Goal: Find specific fact: Find contact information

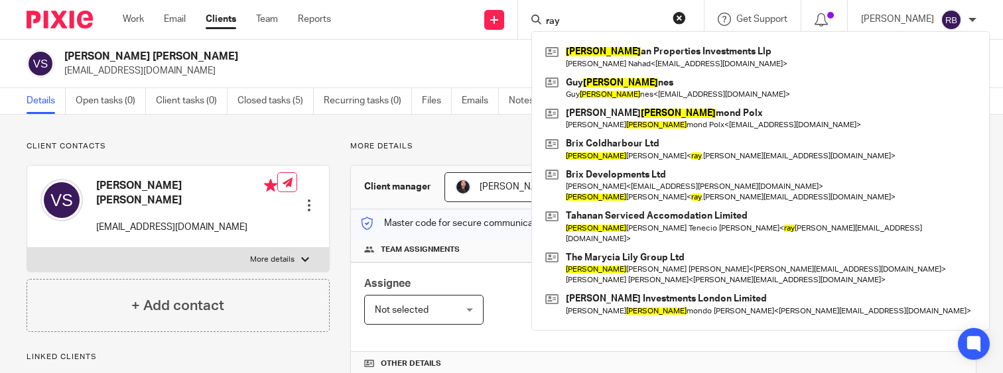
click at [641, 16] on input "ray" at bounding box center [604, 22] width 119 height 12
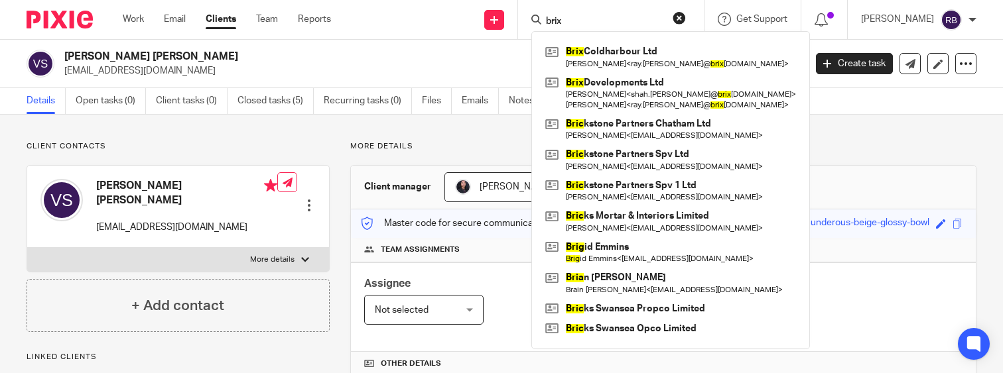
type input "brix"
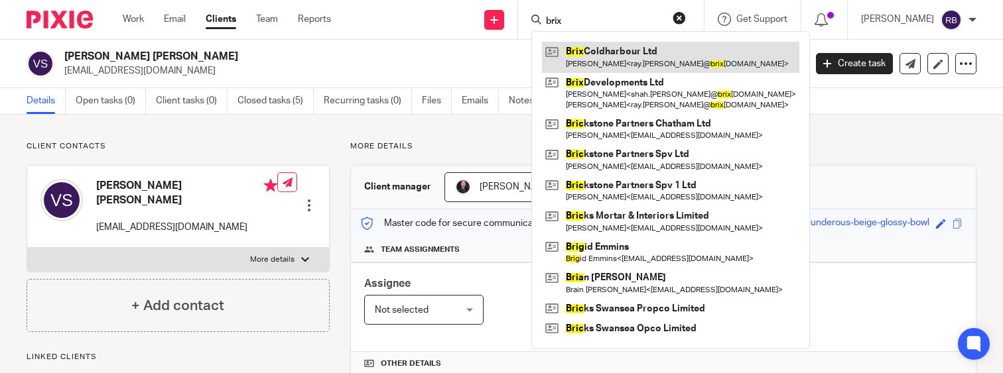
click at [625, 66] on link at bounding box center [670, 57] width 257 height 31
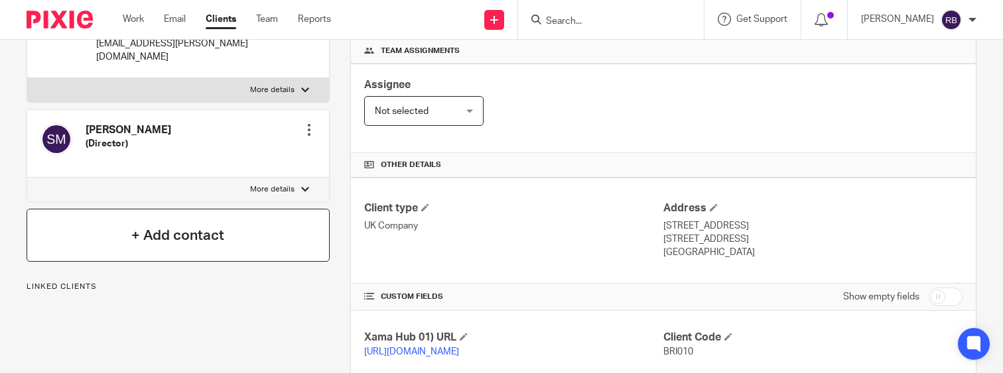
scroll to position [66, 0]
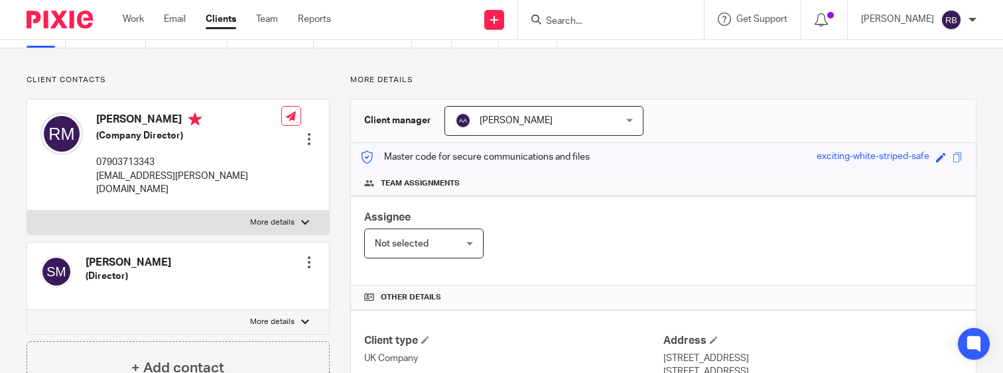
click at [136, 160] on p "07903713343" at bounding box center [188, 162] width 185 height 13
copy div "07903713343"
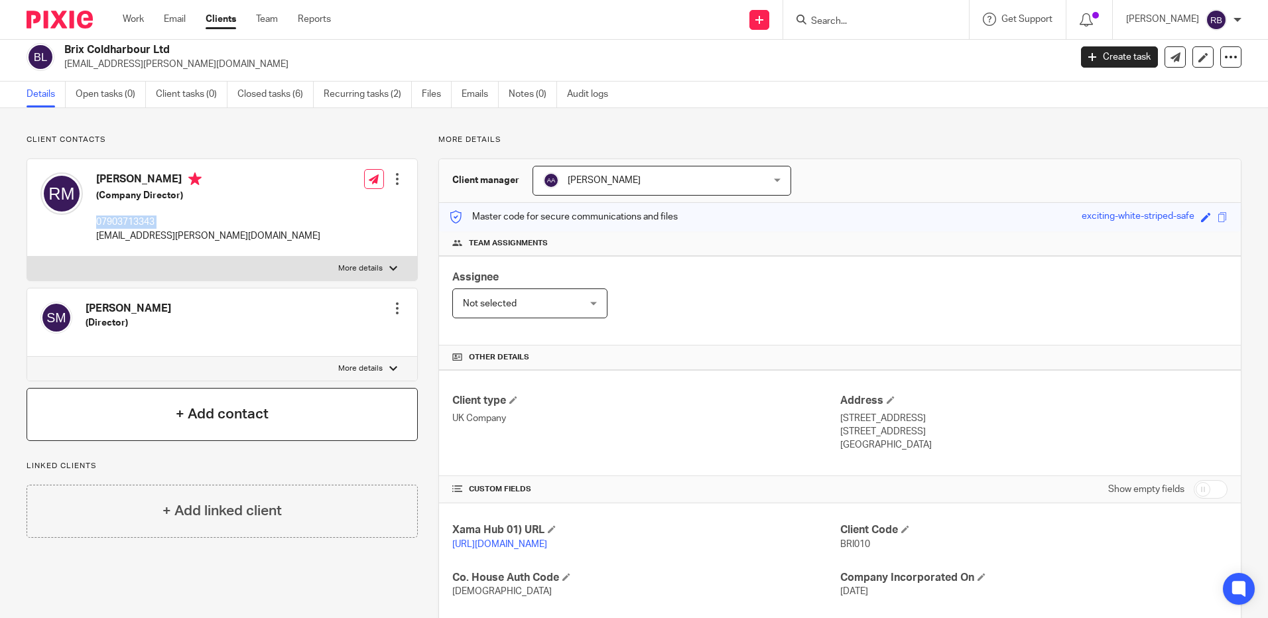
scroll to position [0, 0]
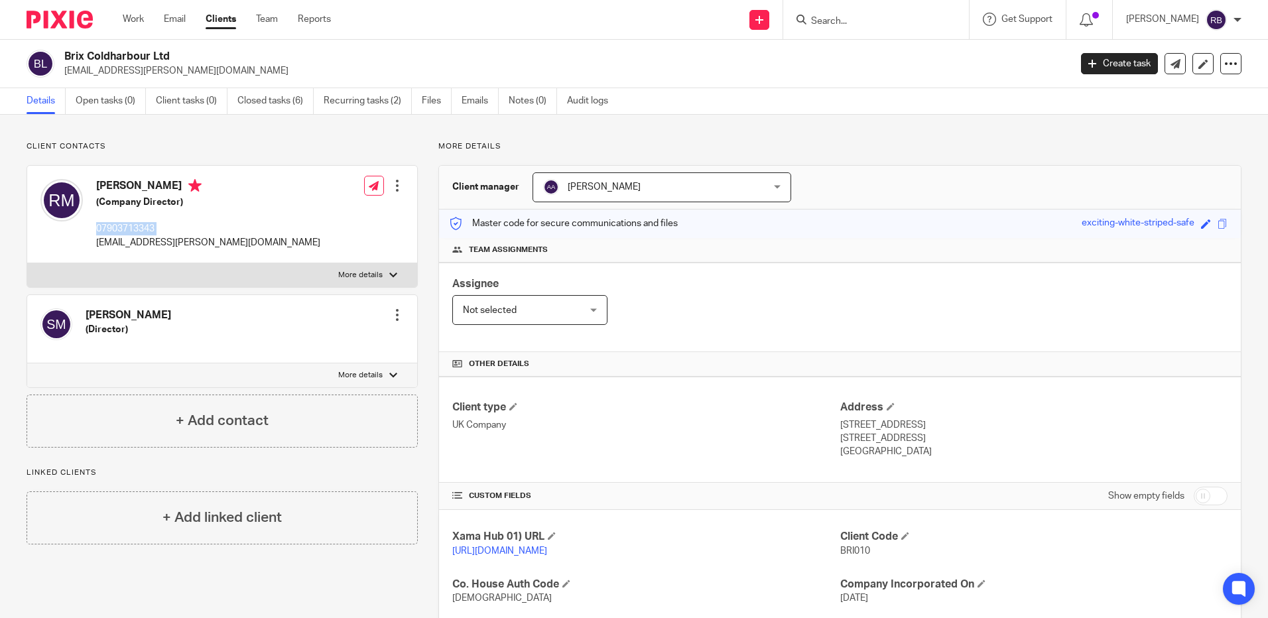
copy div "07903713343"
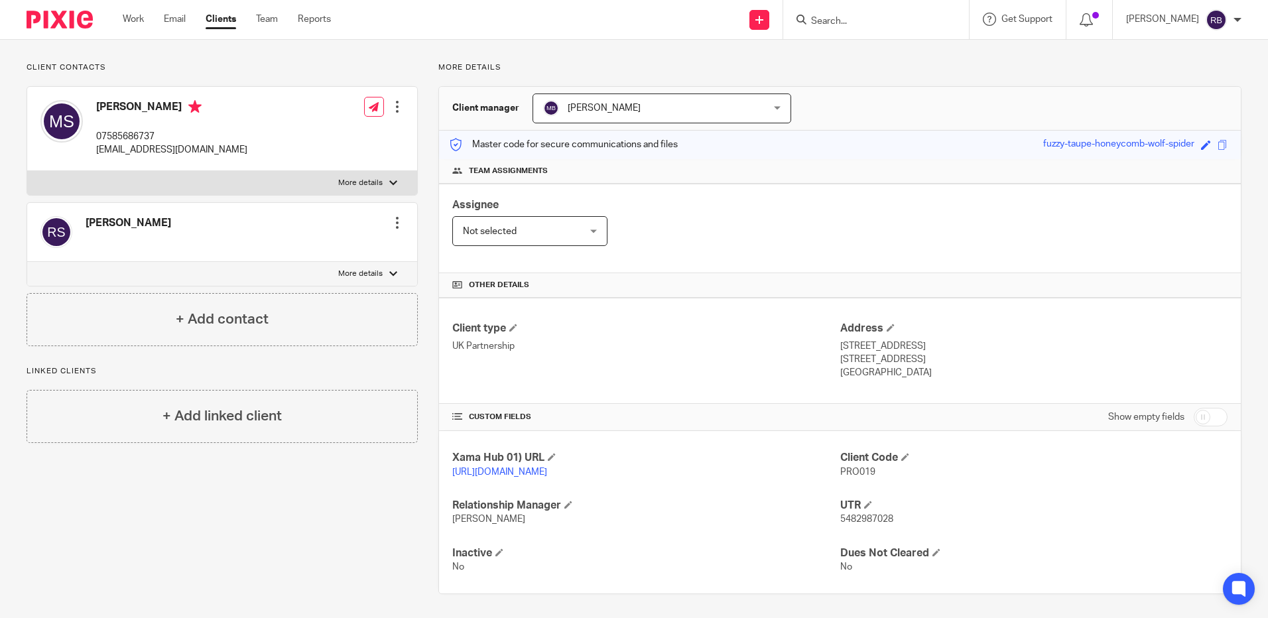
scroll to position [82, 0]
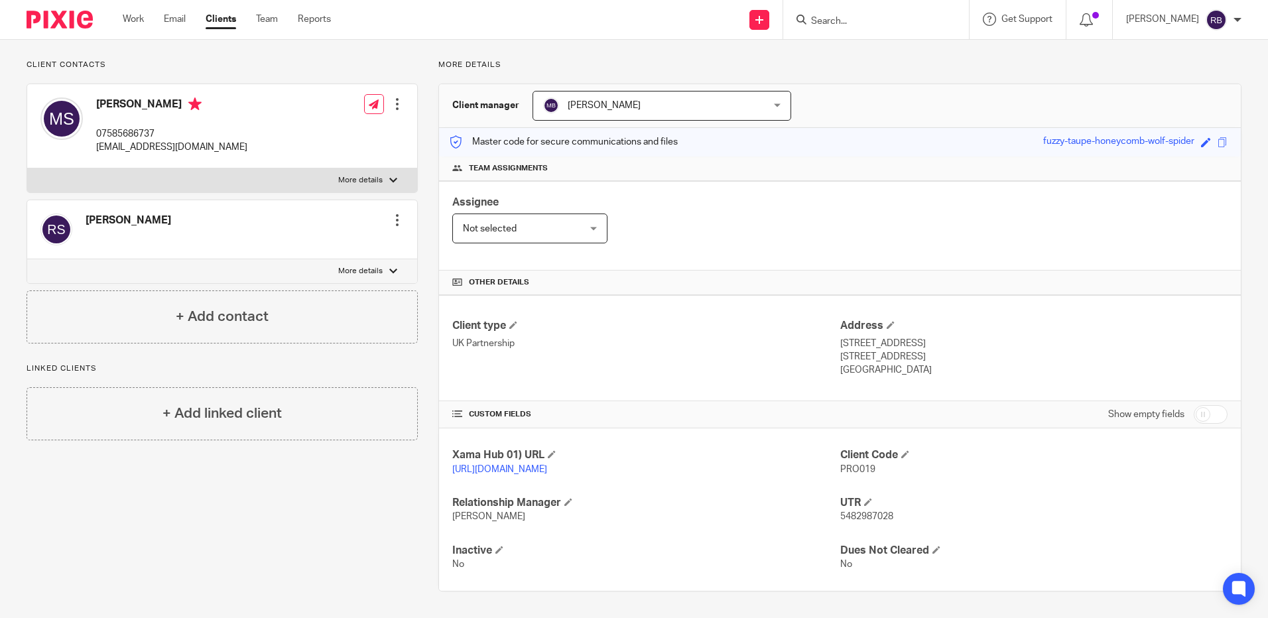
drag, startPoint x: 905, startPoint y: 77, endPoint x: 692, endPoint y: 96, distance: 214.4
click at [905, 80] on div "More details Client manager Manish Bhandari Manish Bhandari Aarshika Awale Aayu…" at bounding box center [830, 326] width 824 height 532
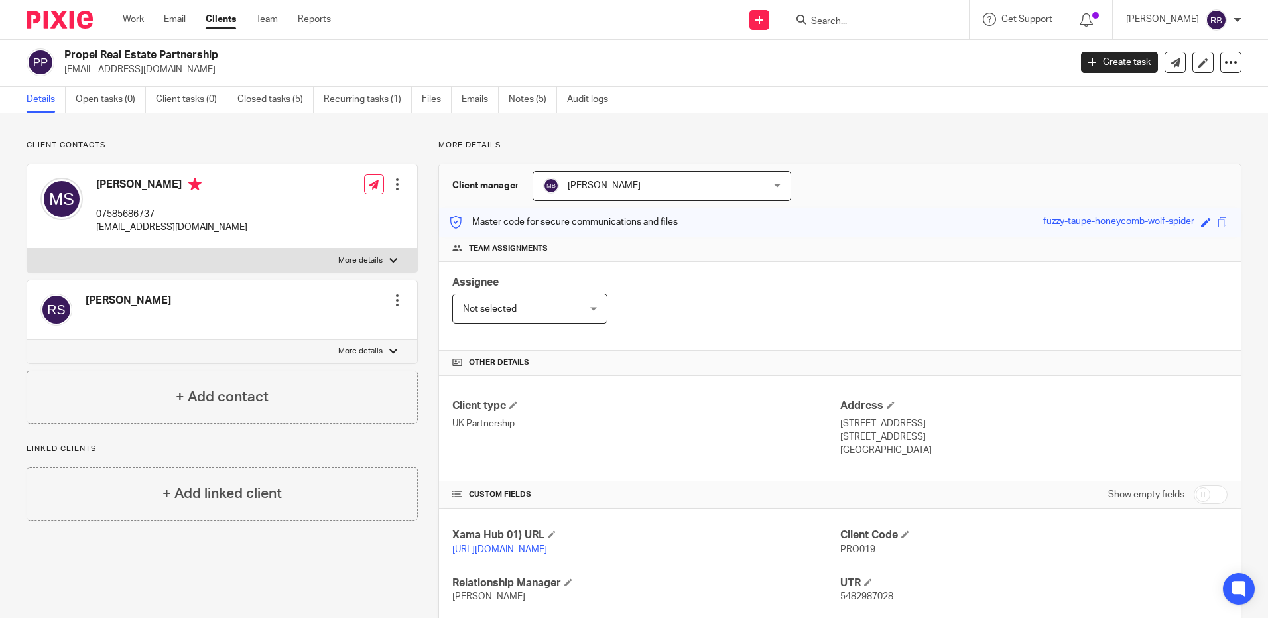
scroll to position [0, 0]
